Goal: Transaction & Acquisition: Purchase product/service

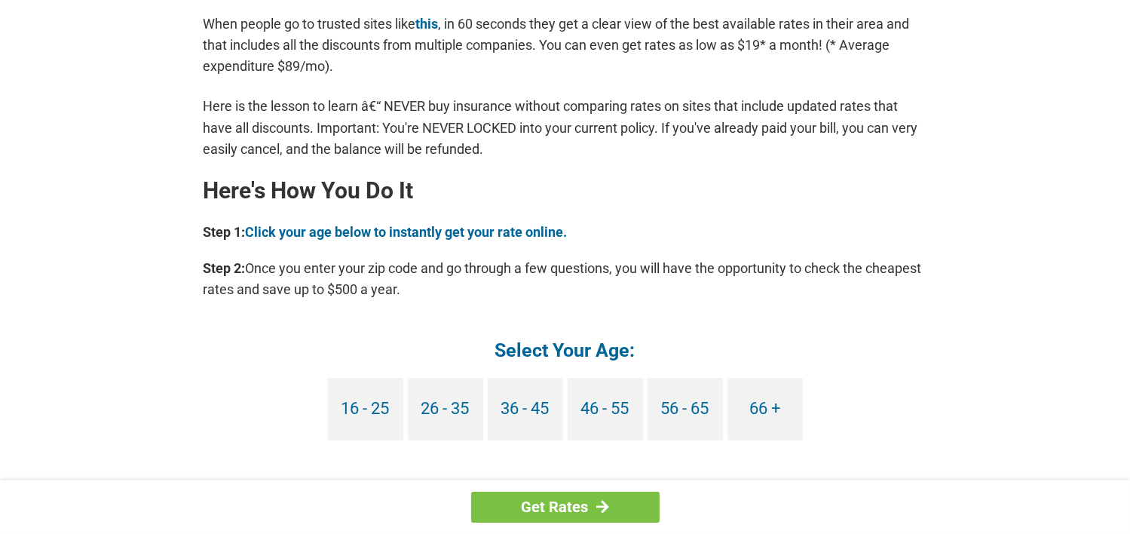
scroll to position [1282, 0]
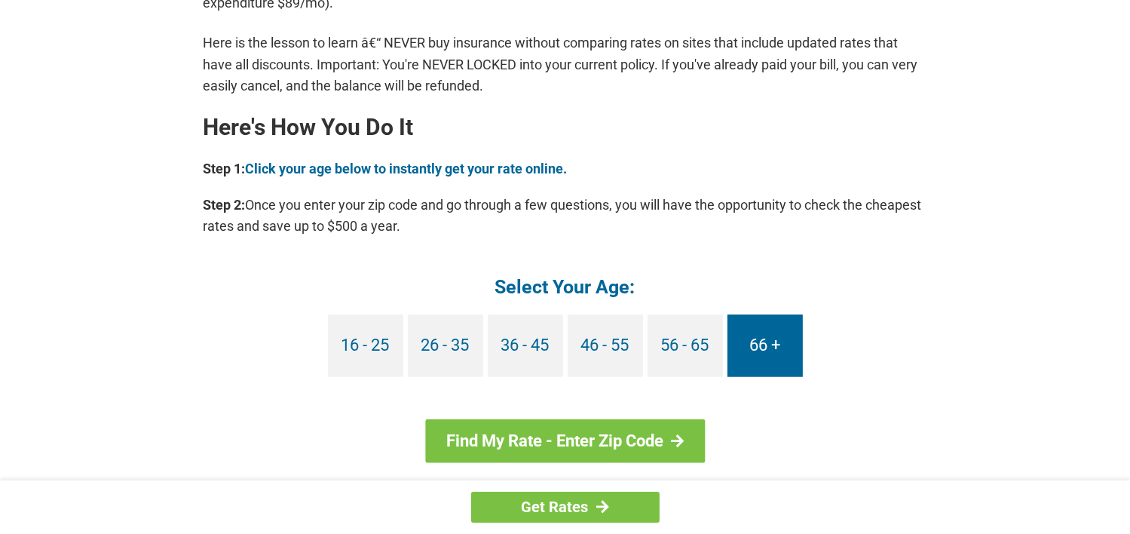
click at [768, 346] on link "66 +" at bounding box center [765, 345] width 75 height 63
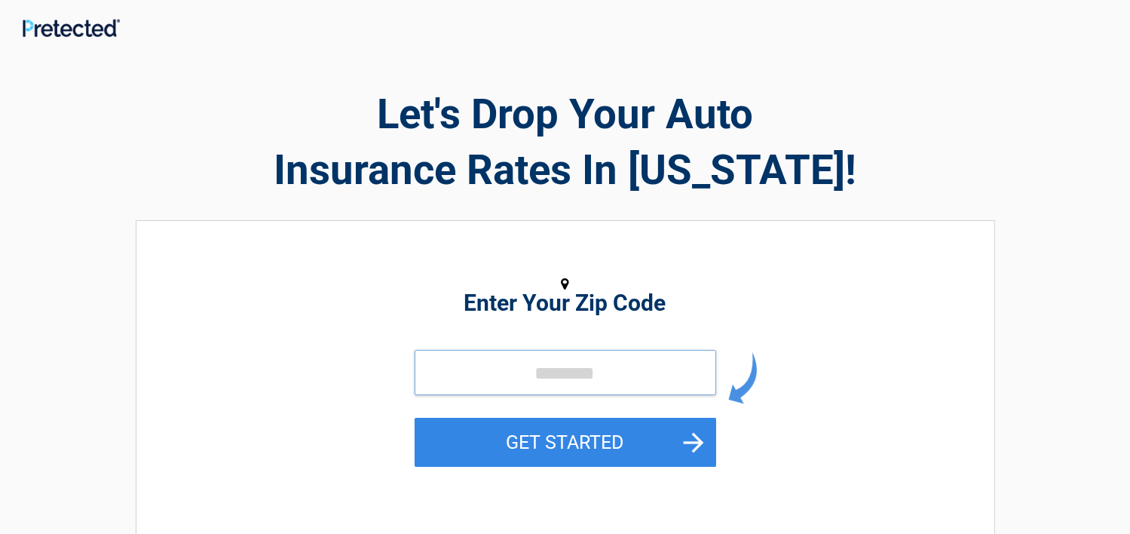
click at [486, 372] on input "tel" at bounding box center [566, 372] width 302 height 45
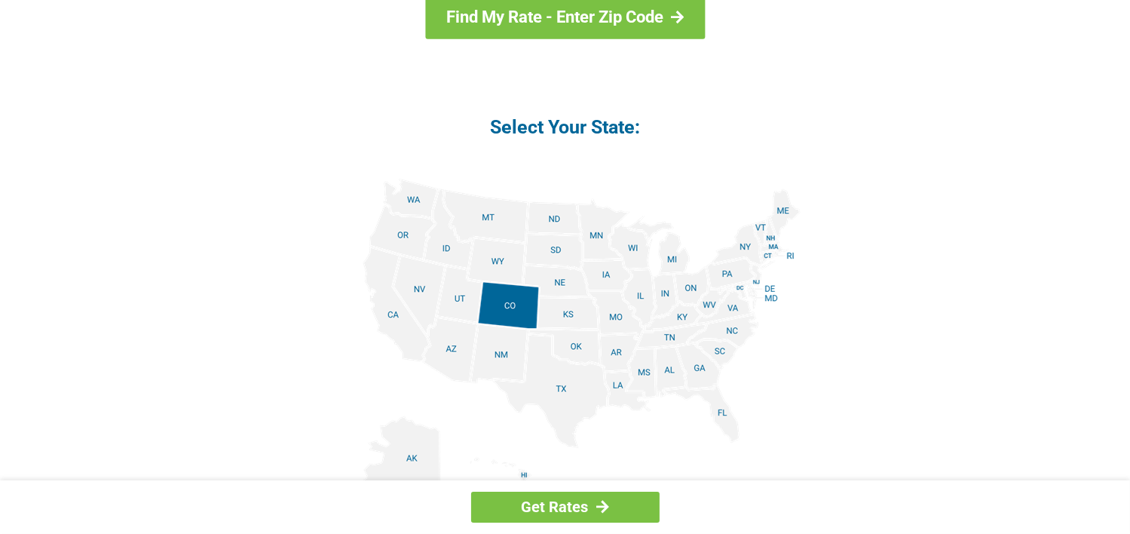
scroll to position [1734, 0]
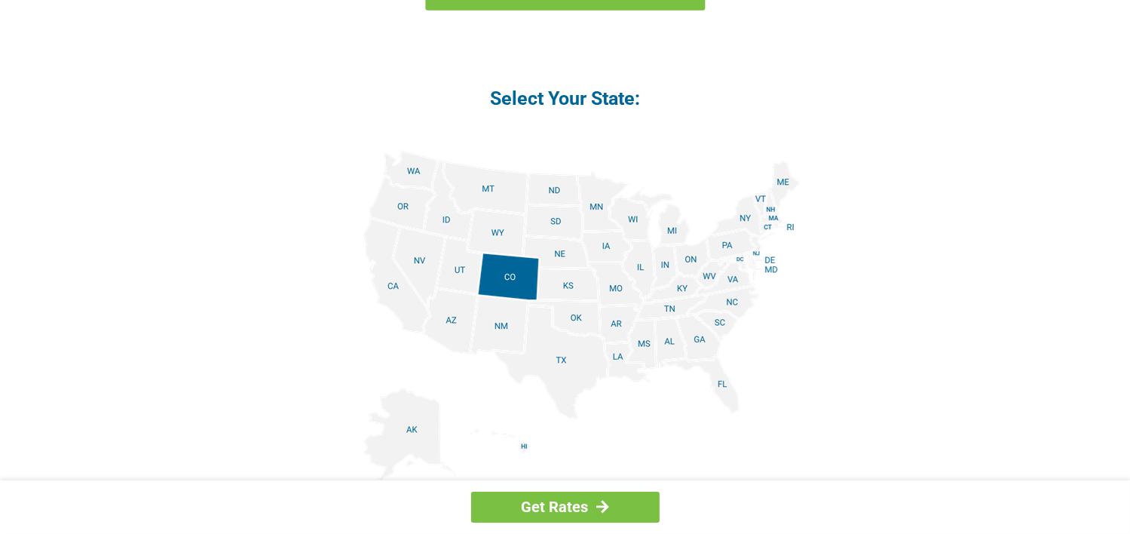
click at [510, 328] on img at bounding box center [565, 320] width 471 height 340
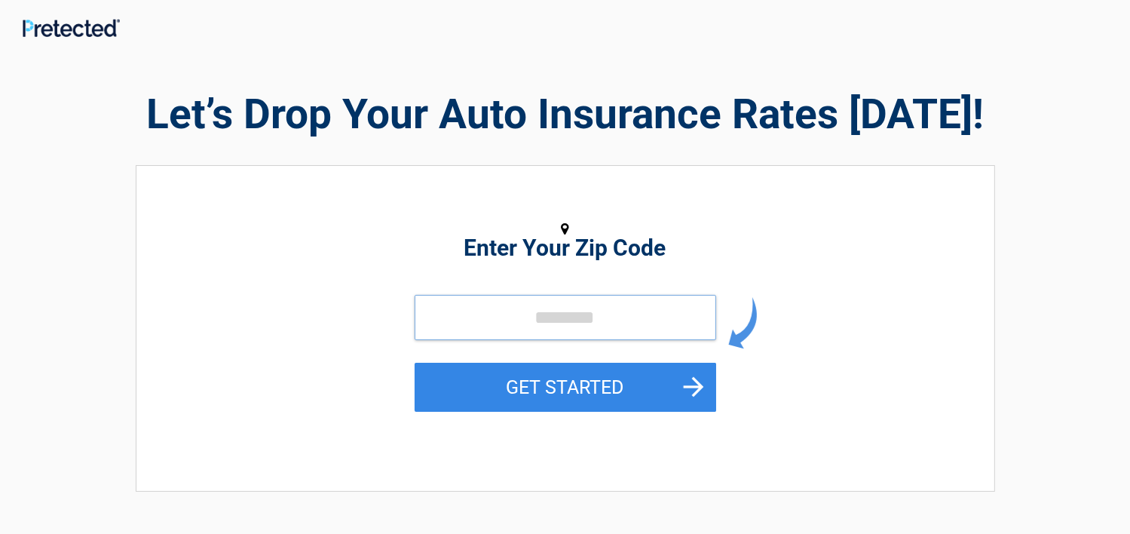
click at [457, 314] on input "tel" at bounding box center [566, 317] width 302 height 45
type input "*****"
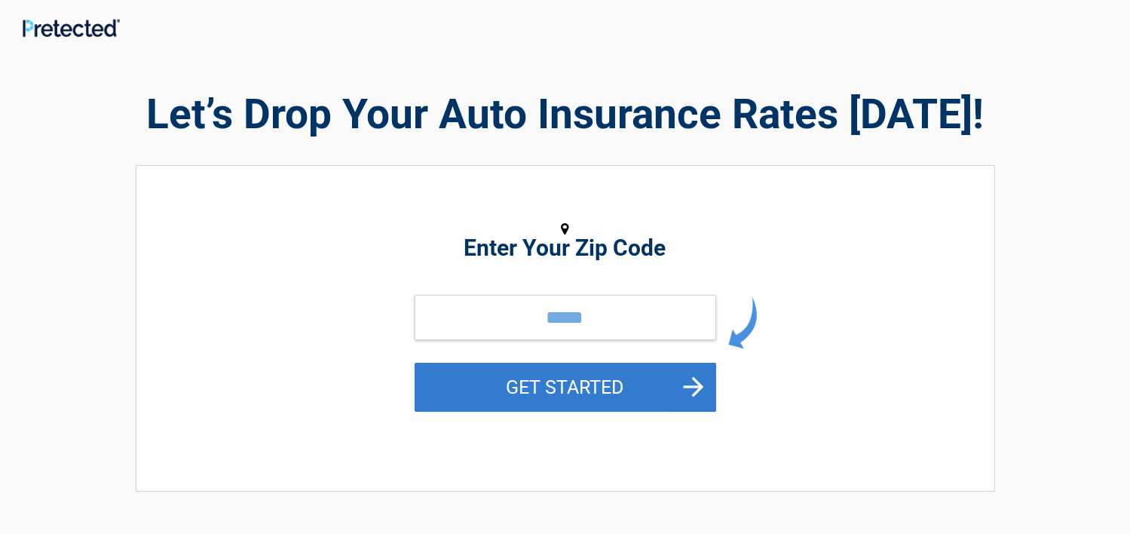
click at [547, 391] on button "GET STARTED" at bounding box center [566, 387] width 302 height 49
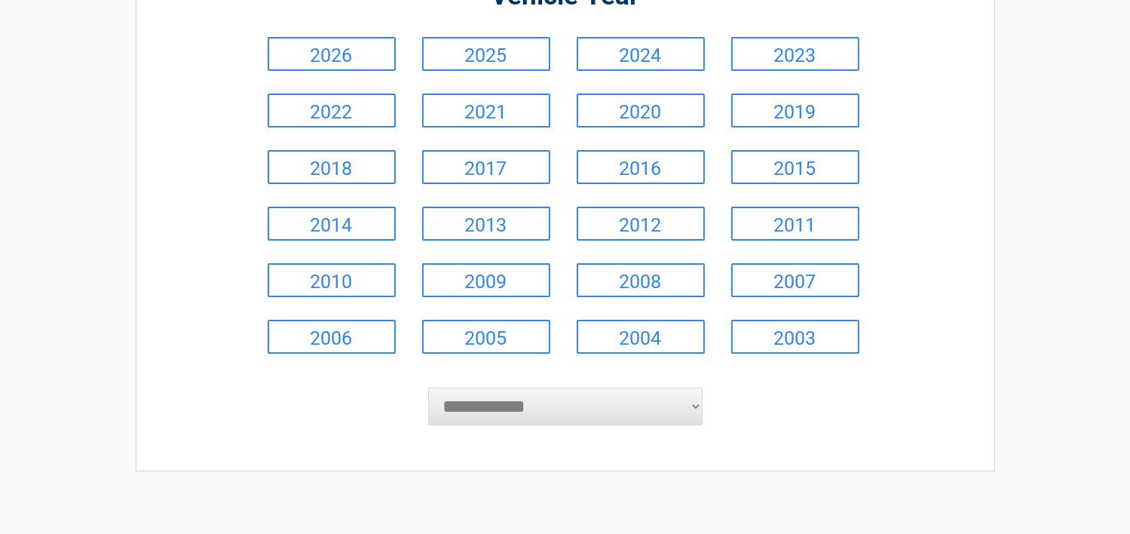
scroll to position [151, 0]
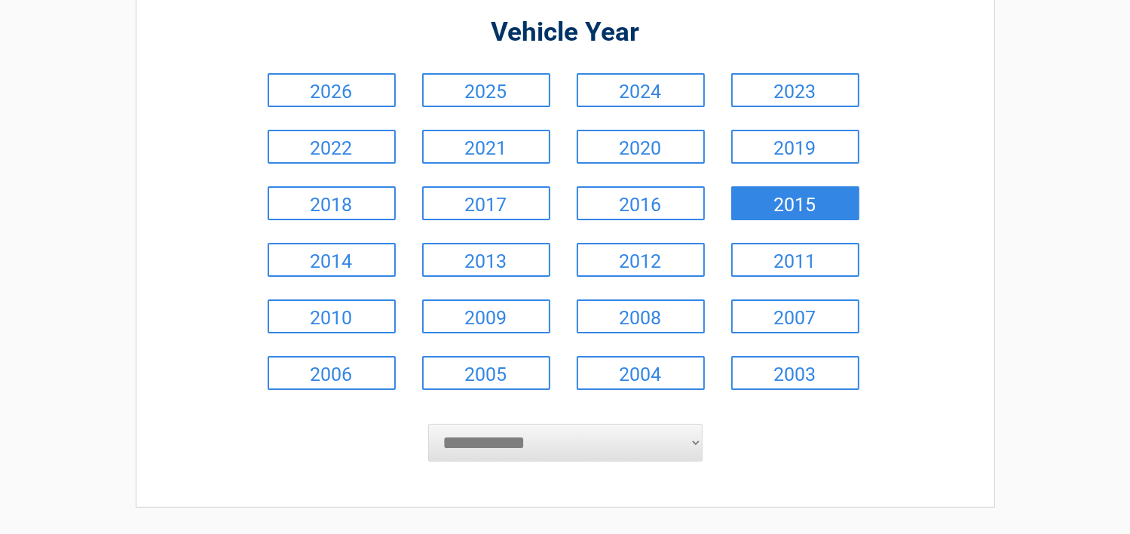
click at [814, 204] on link "2015" at bounding box center [795, 203] width 128 height 34
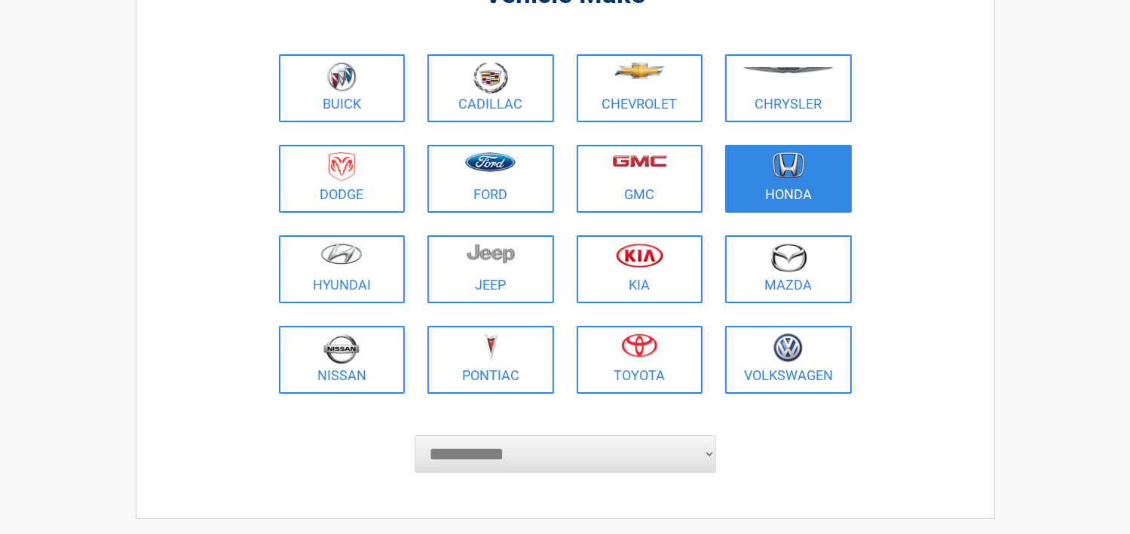
click at [799, 174] on img at bounding box center [789, 165] width 32 height 26
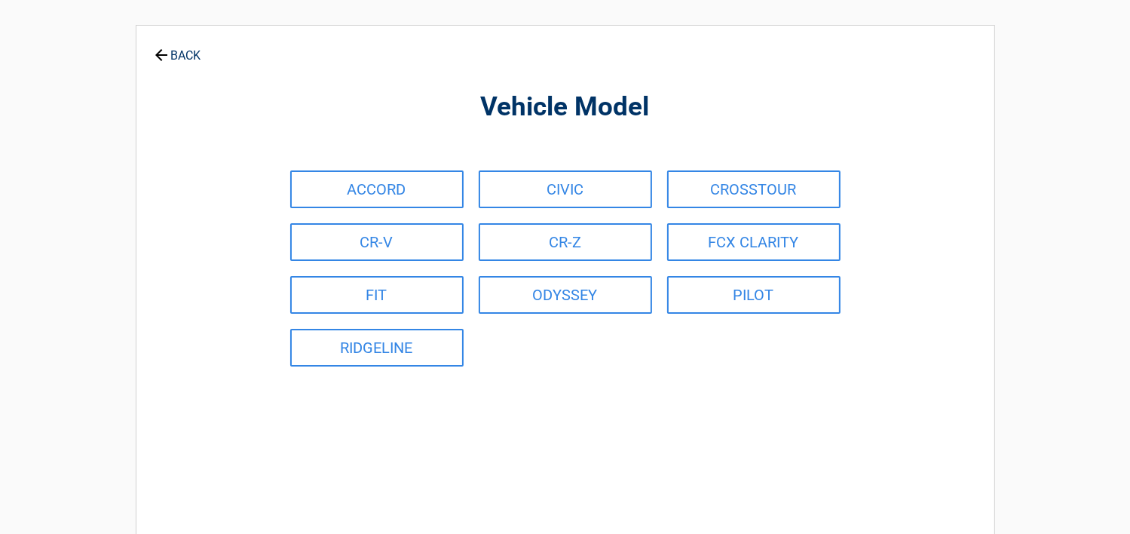
scroll to position [0, 0]
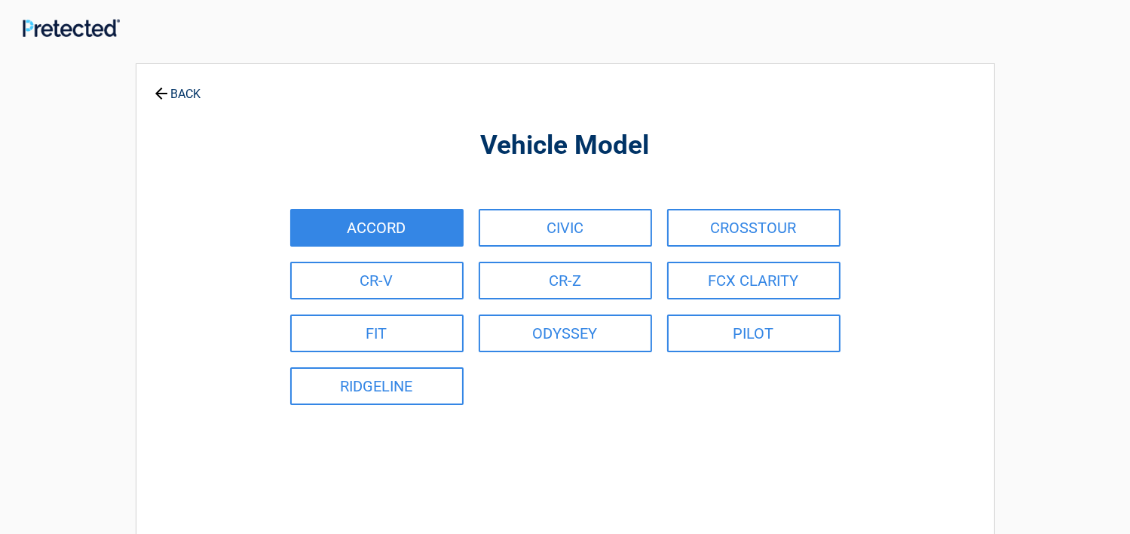
click at [399, 222] on link "ACCORD" at bounding box center [376, 228] width 173 height 38
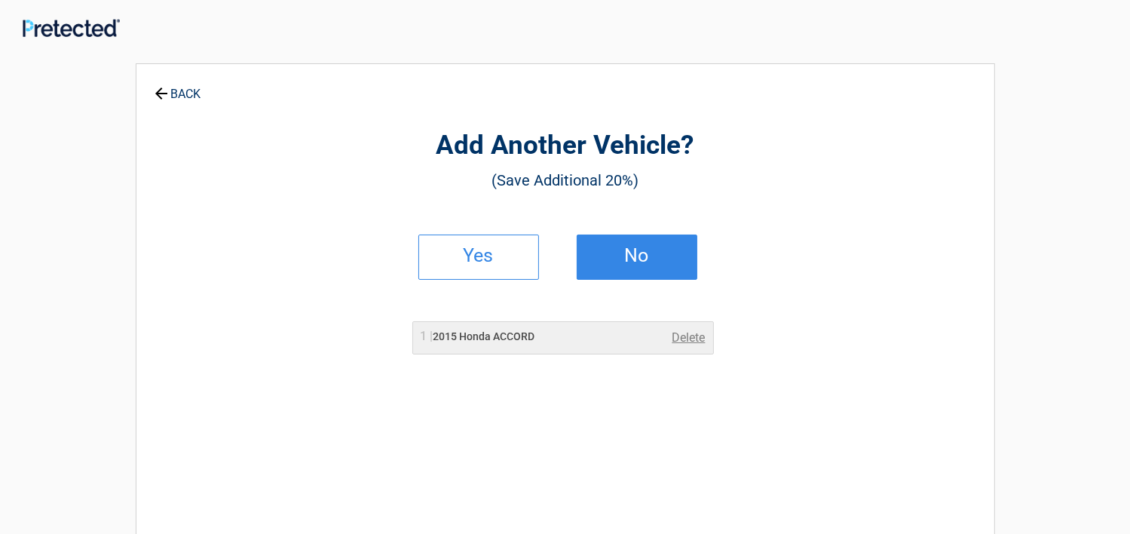
click at [633, 250] on h2 "No" at bounding box center [637, 255] width 89 height 11
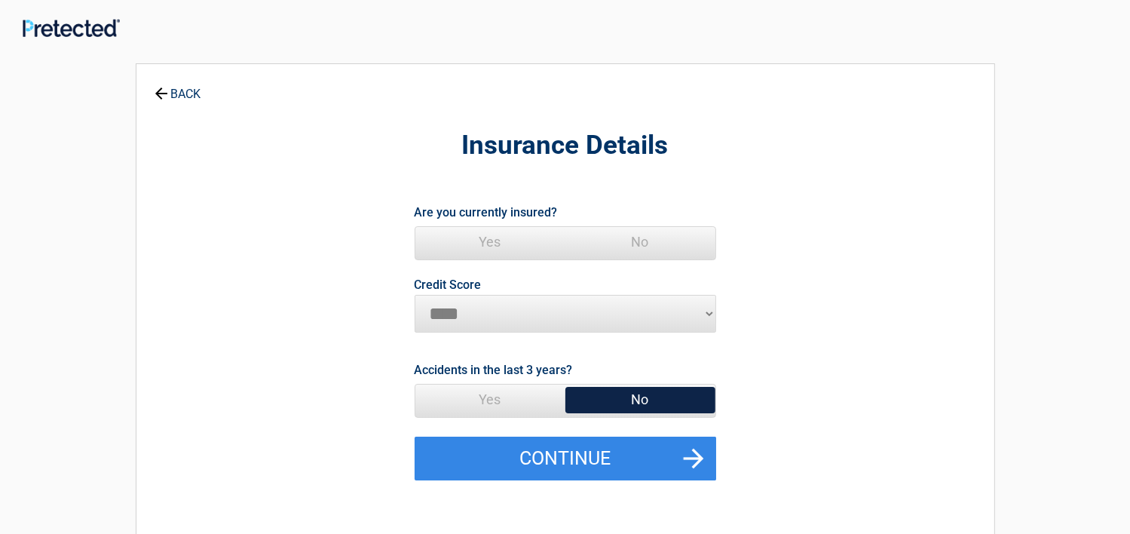
click at [494, 238] on span "Yes" at bounding box center [491, 242] width 150 height 30
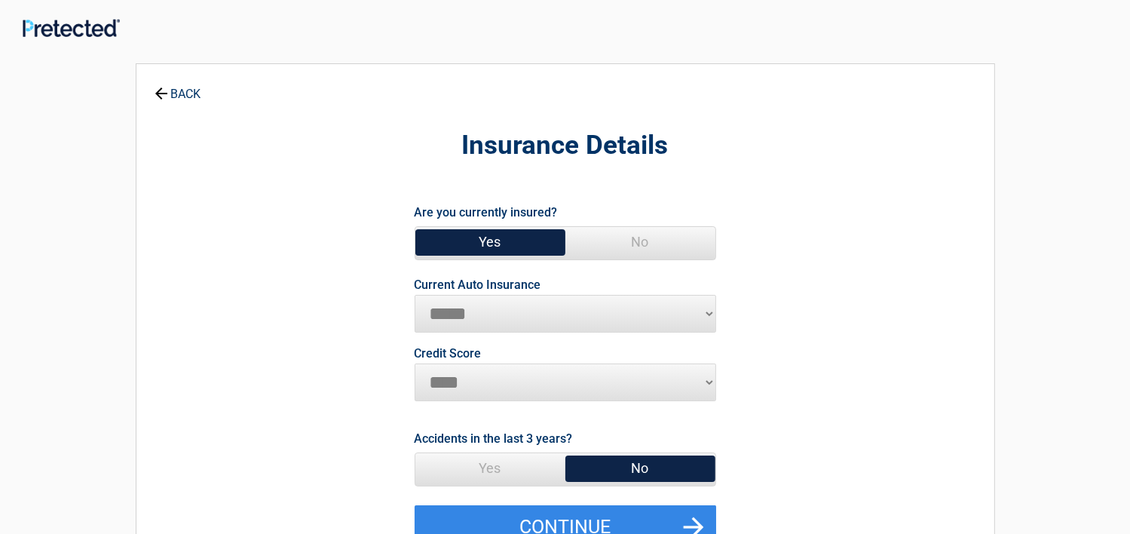
click at [639, 471] on span "No" at bounding box center [641, 468] width 150 height 30
click at [466, 373] on select "********* **** ******* ****" at bounding box center [566, 382] width 302 height 38
select select "*********"
click at [415, 363] on select "********* **** ******* ****" at bounding box center [566, 382] width 302 height 38
click at [486, 238] on span "Yes" at bounding box center [491, 242] width 150 height 30
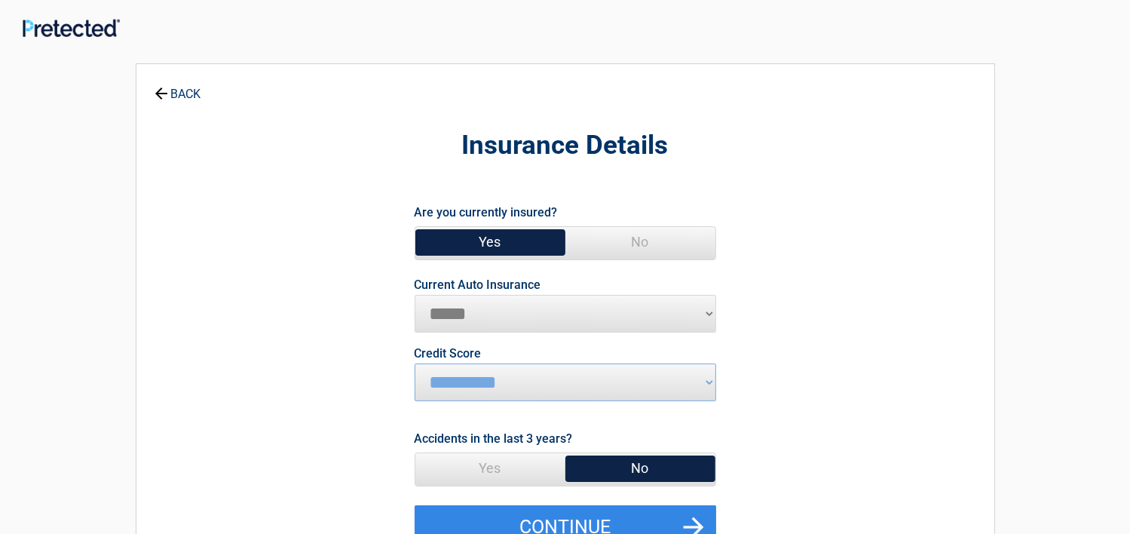
click at [485, 241] on span "Yes" at bounding box center [491, 242] width 150 height 30
click at [494, 235] on span "Yes" at bounding box center [491, 242] width 150 height 30
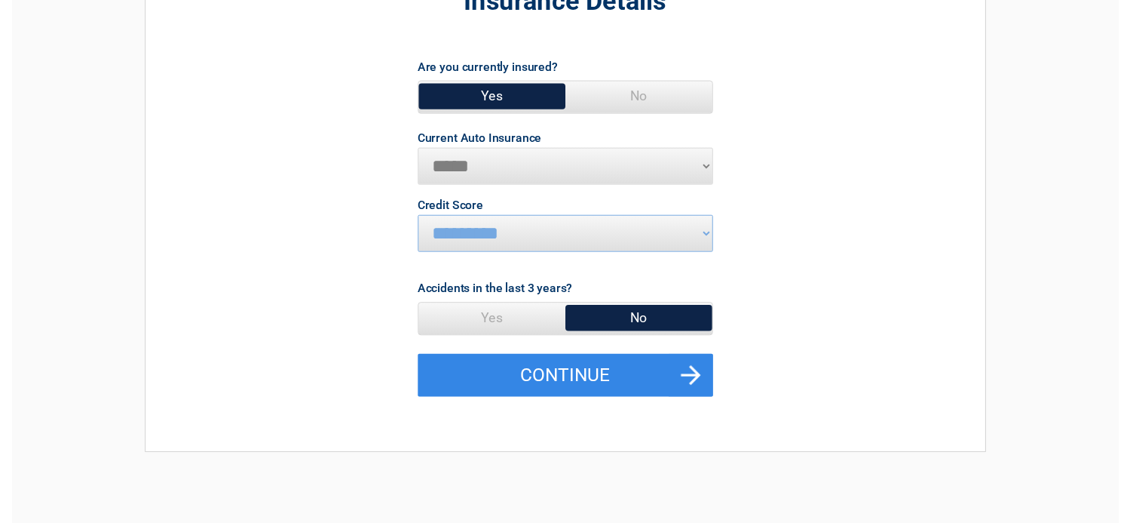
scroll to position [151, 0]
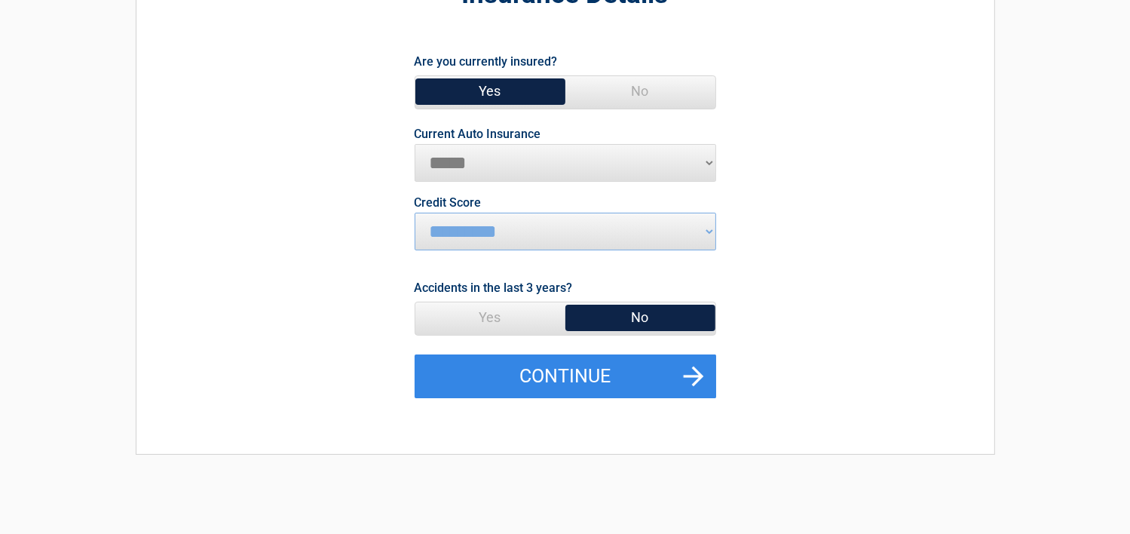
click at [634, 313] on span "No" at bounding box center [641, 317] width 150 height 30
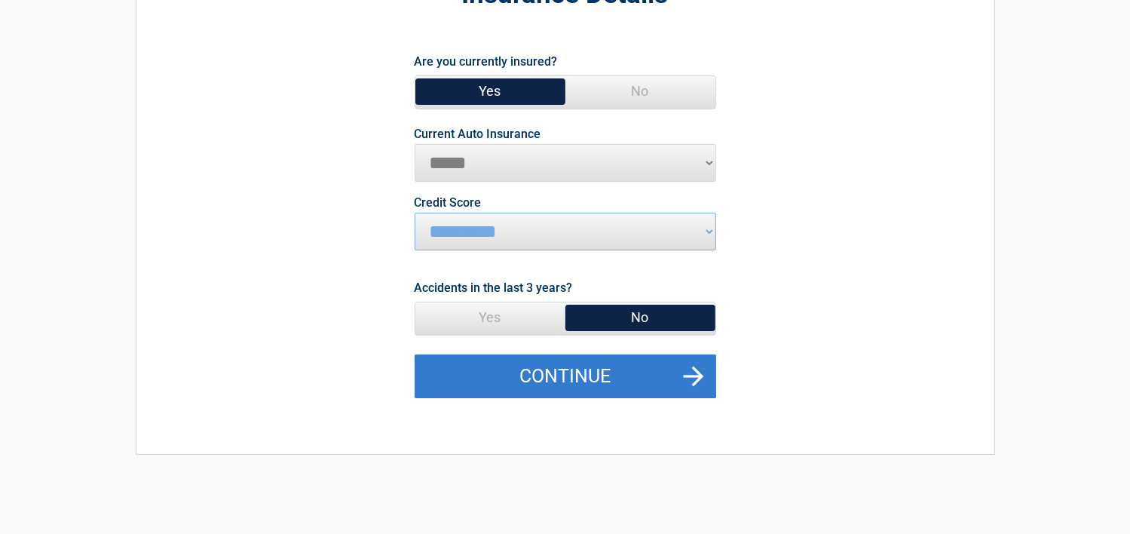
click at [564, 375] on button "Continue" at bounding box center [566, 376] width 302 height 44
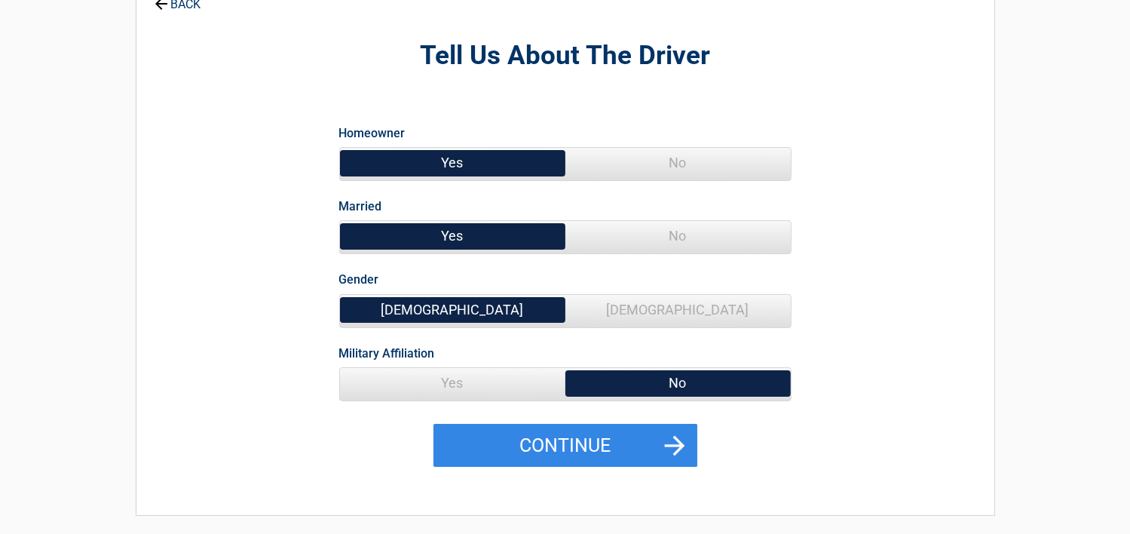
scroll to position [0, 0]
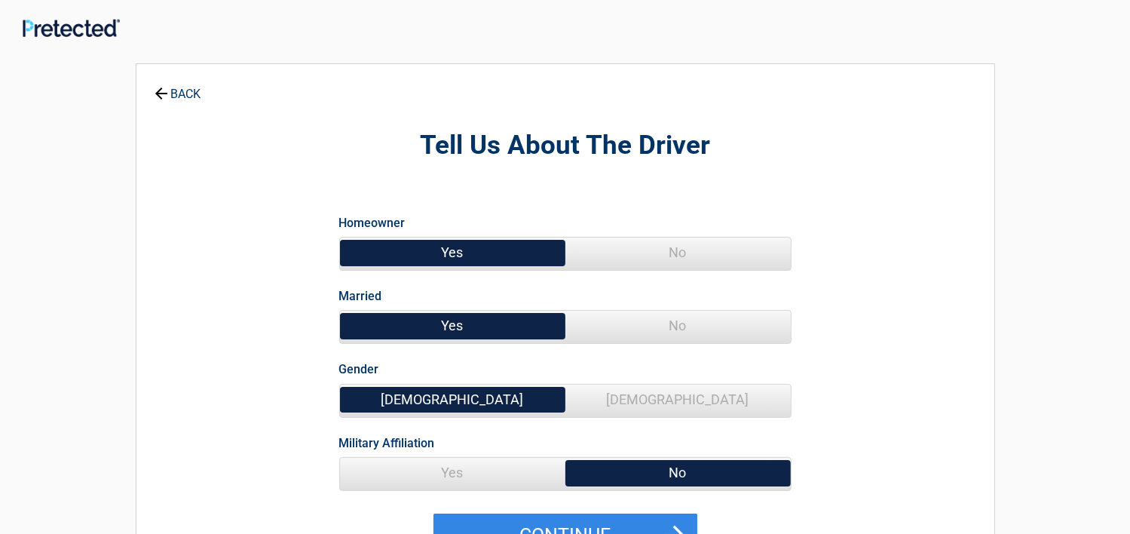
click at [450, 256] on span "Yes" at bounding box center [452, 253] width 225 height 30
click at [455, 326] on span "Yes" at bounding box center [452, 326] width 225 height 30
click at [682, 397] on span "[DEMOGRAPHIC_DATA]" at bounding box center [678, 400] width 225 height 30
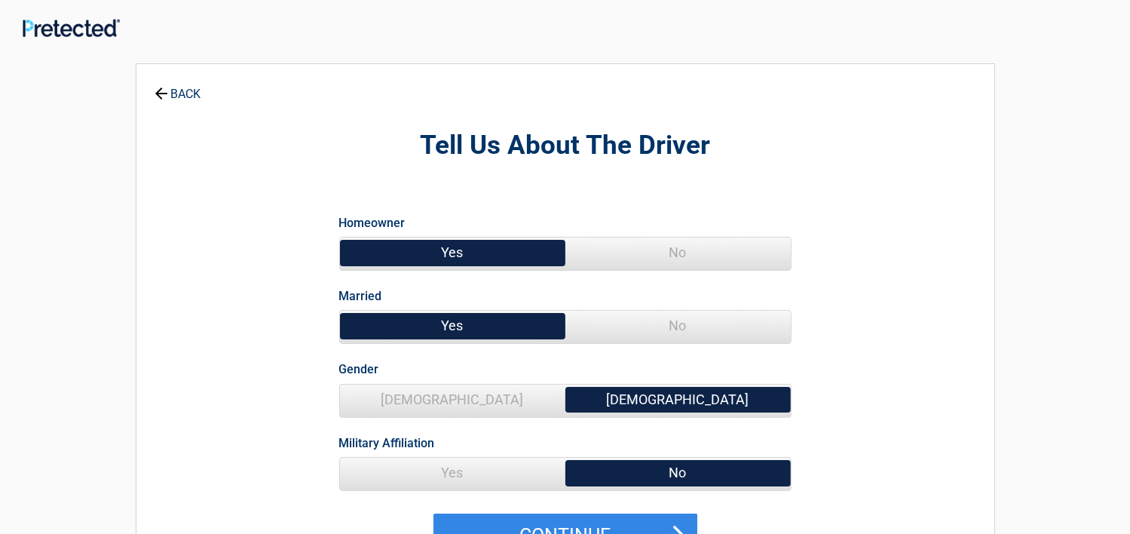
click at [679, 397] on span "[DEMOGRAPHIC_DATA]" at bounding box center [678, 400] width 225 height 30
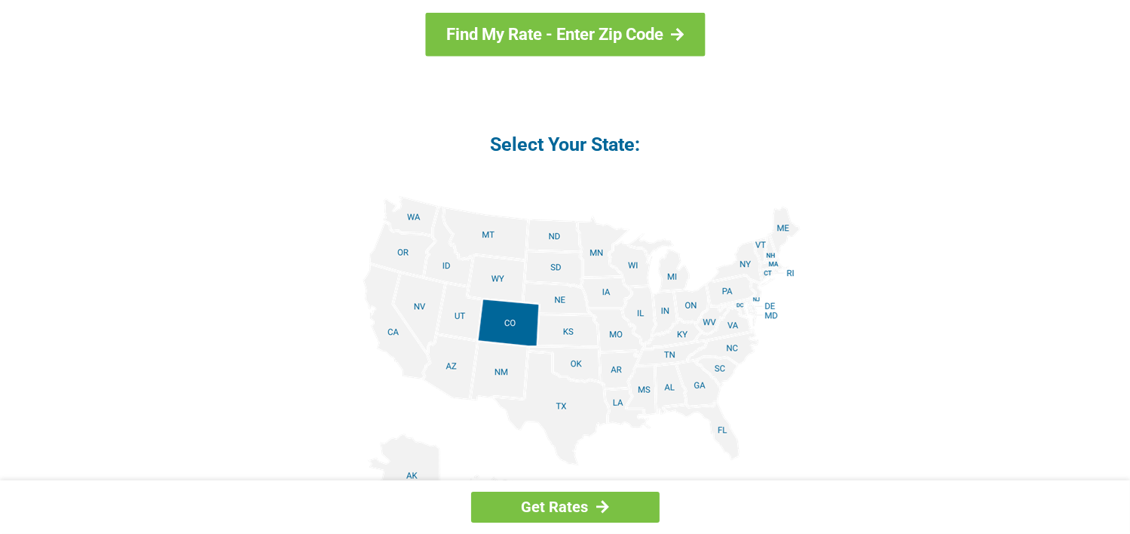
scroll to position [1734, 0]
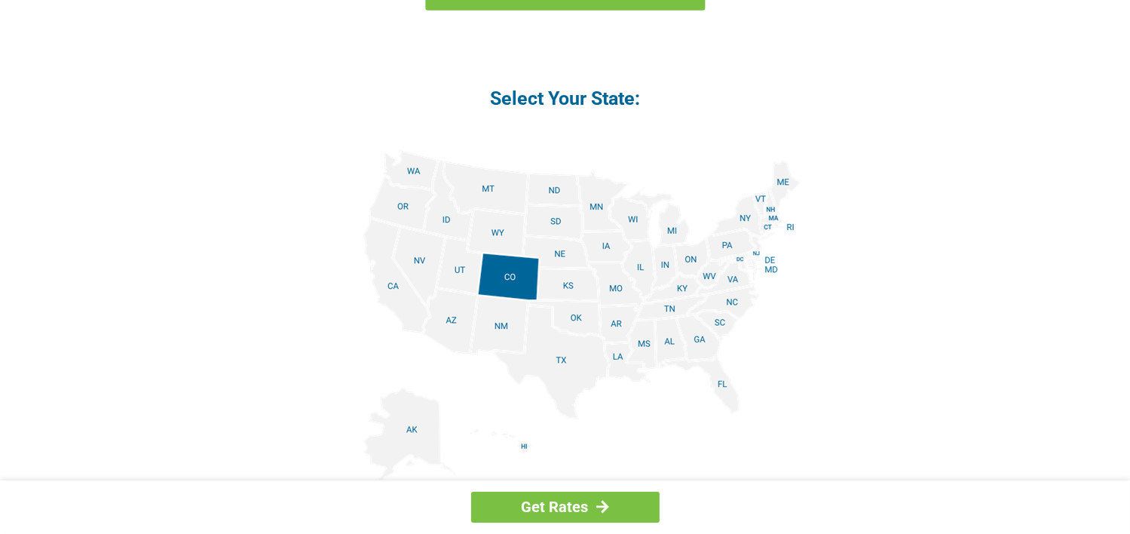
click at [507, 334] on img at bounding box center [565, 320] width 471 height 340
